Goal: Information Seeking & Learning: Learn about a topic

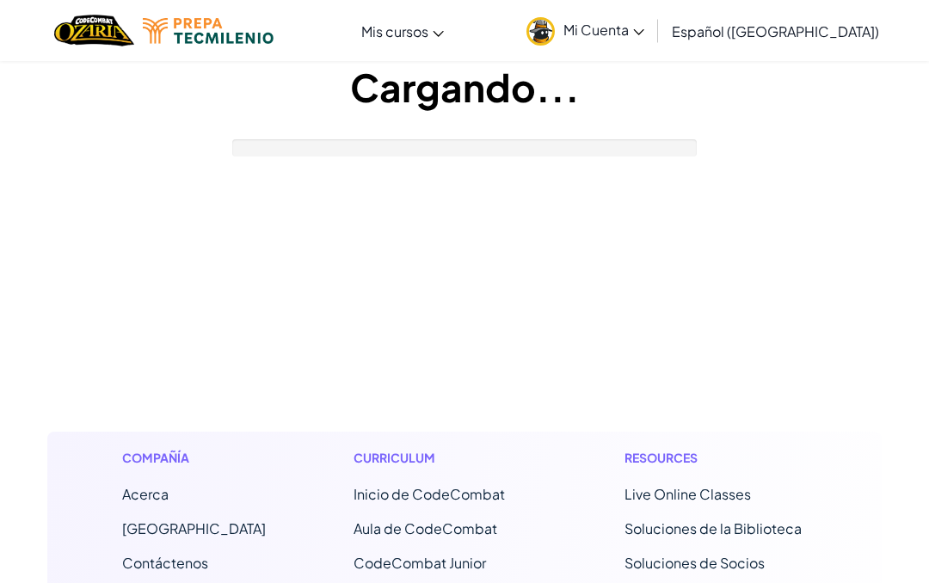
scroll to position [101, 0]
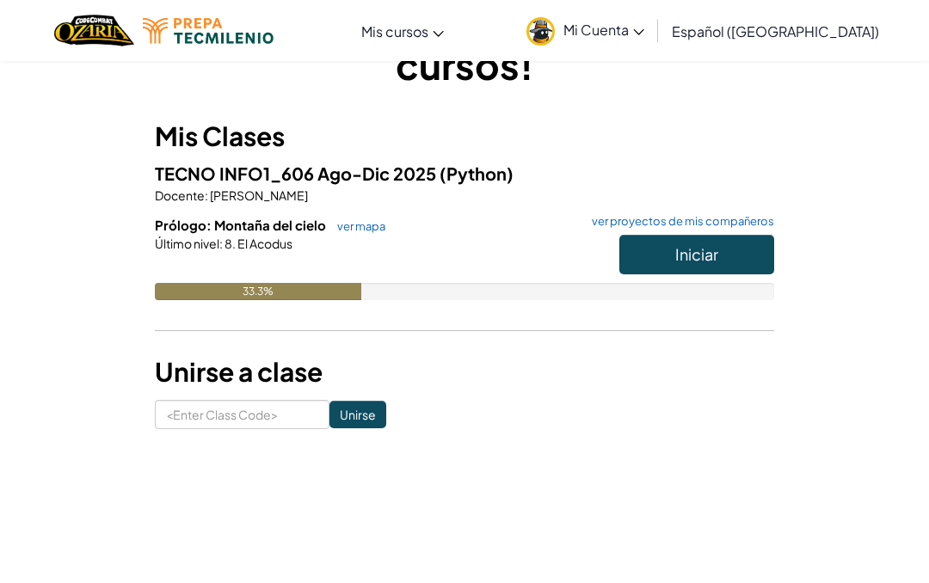
click at [707, 255] on span "Iniciar" at bounding box center [696, 254] width 43 height 20
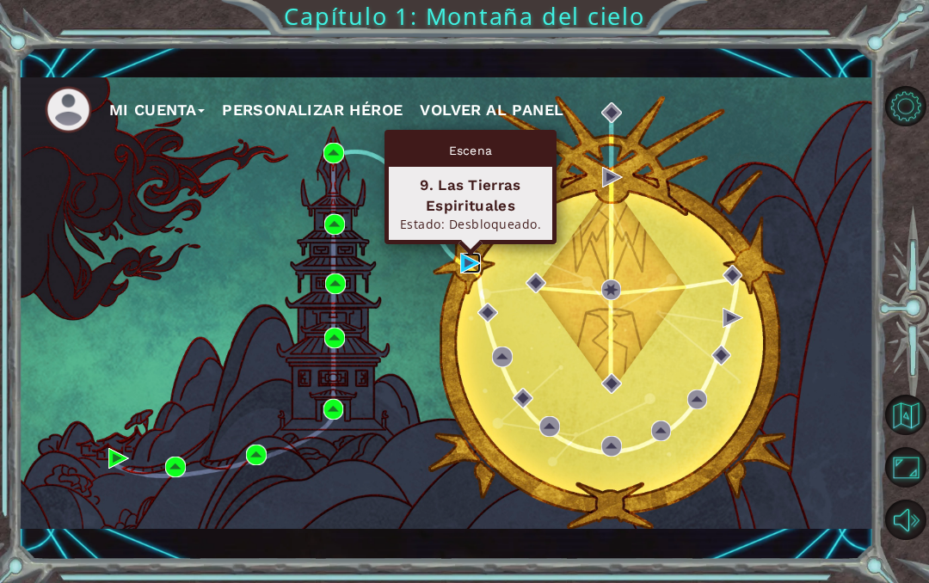
click at [474, 262] on img at bounding box center [470, 263] width 21 height 21
